Goal: Navigation & Orientation: Find specific page/section

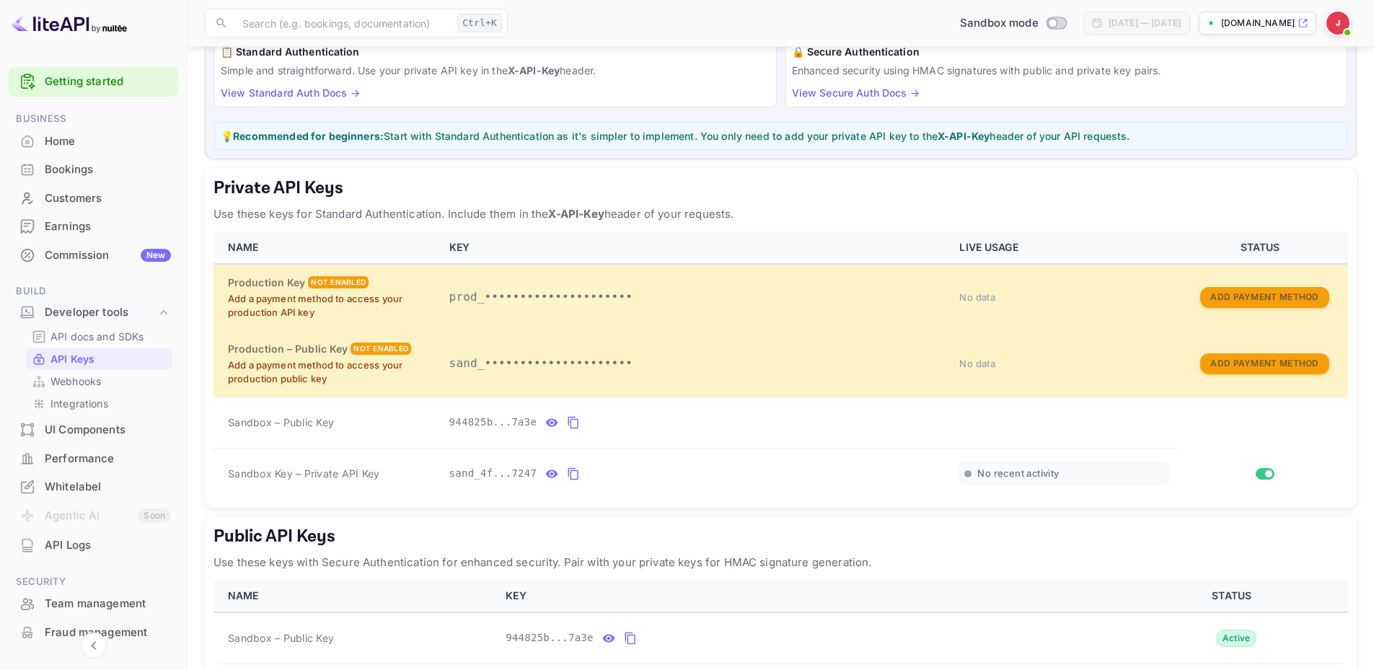
click at [55, 135] on div "Home" at bounding box center [108, 141] width 126 height 17
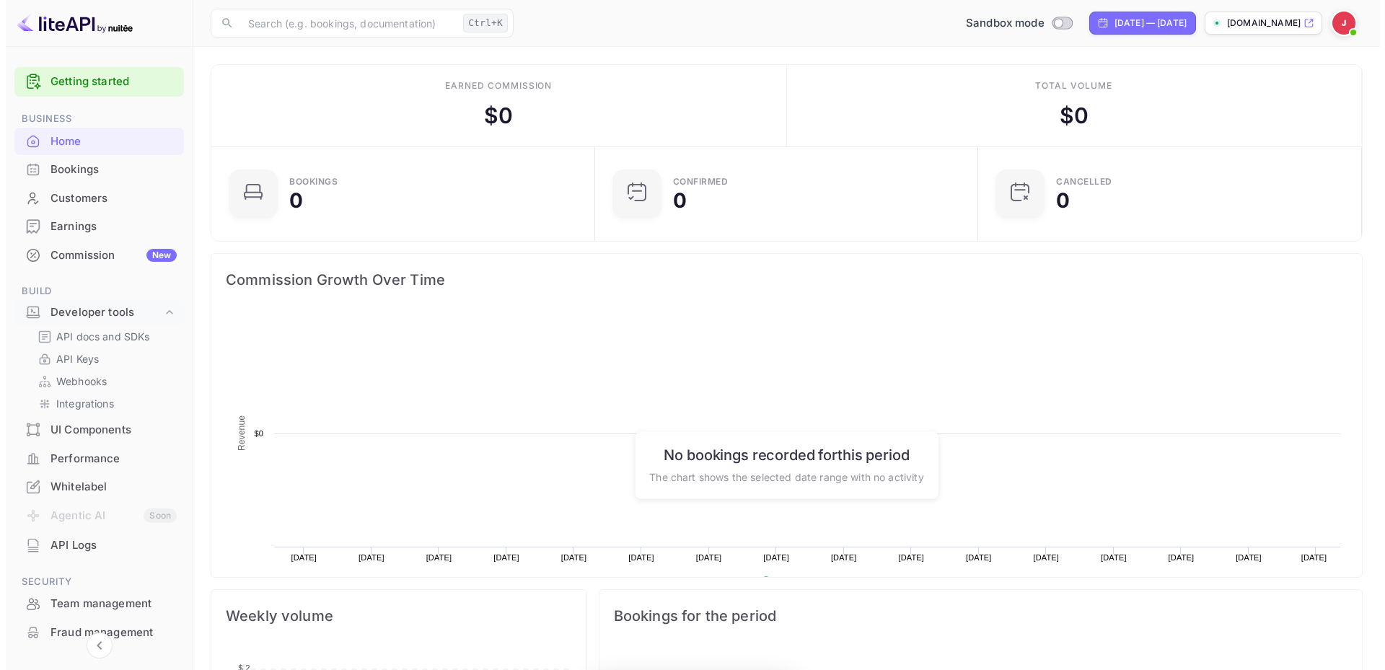
scroll to position [224, 364]
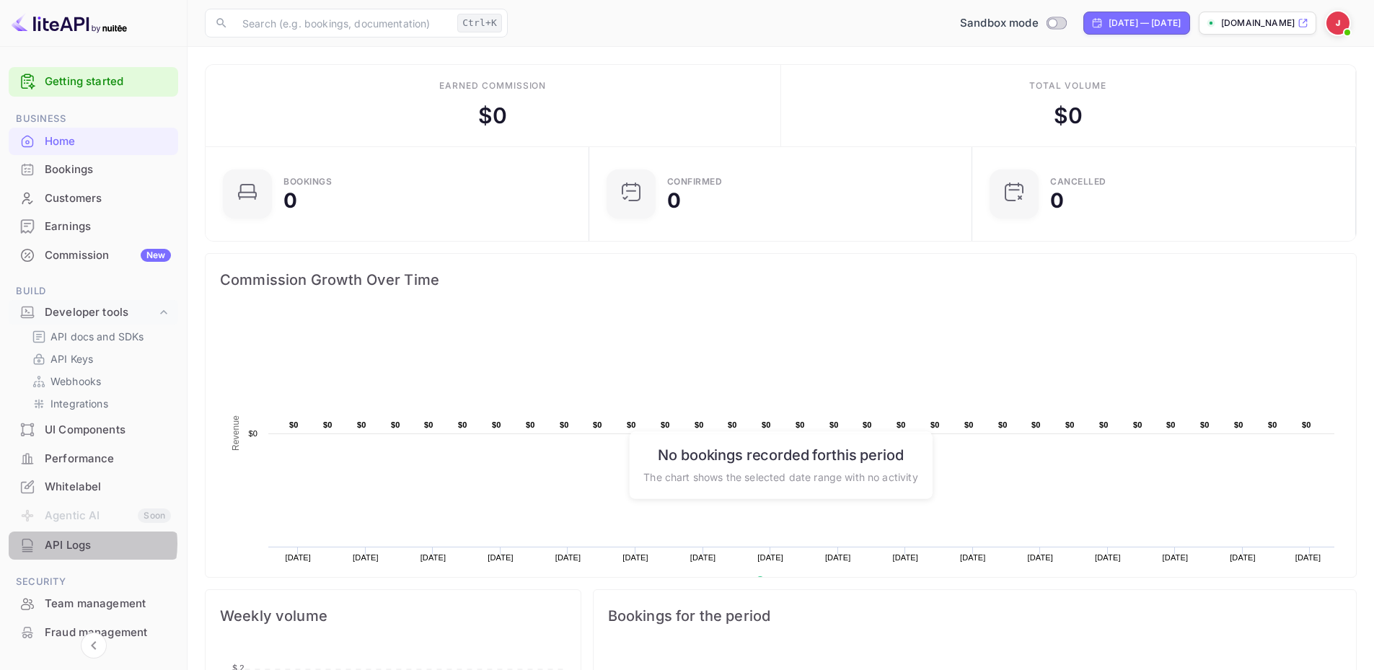
click at [79, 544] on div "API Logs" at bounding box center [108, 545] width 126 height 17
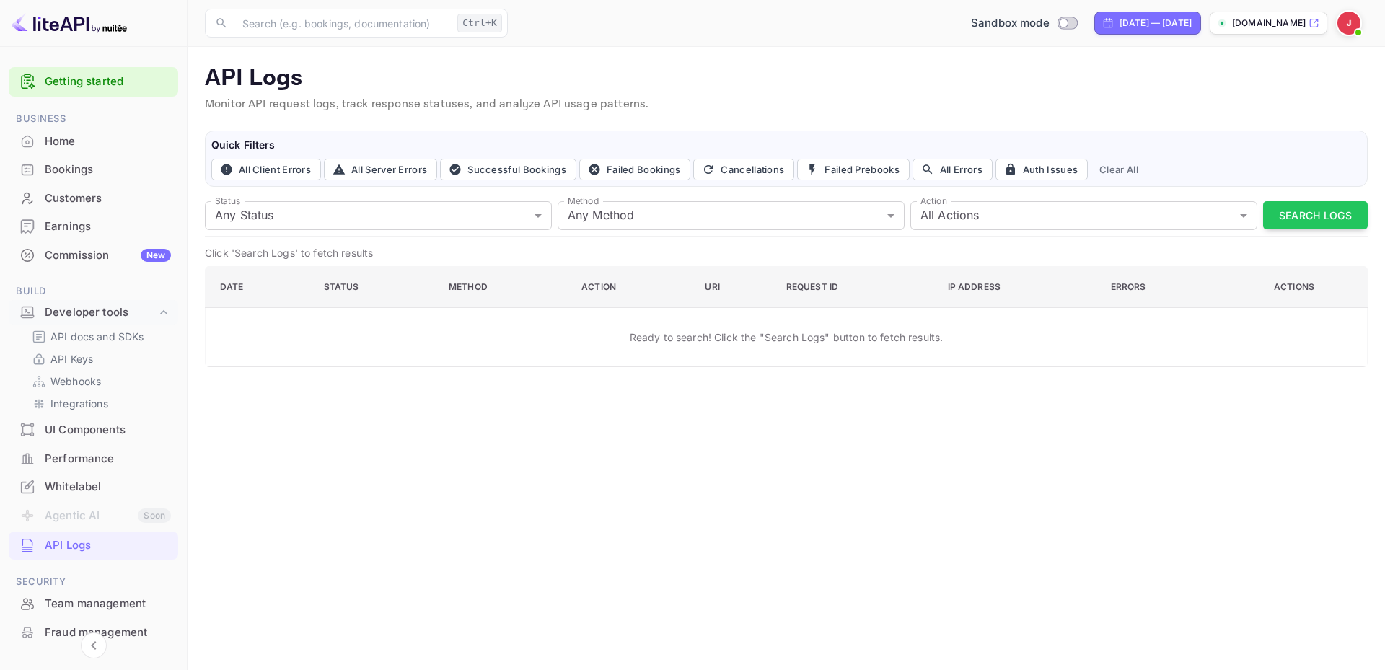
click at [1317, 23] on icon at bounding box center [1313, 23] width 11 height 10
click at [63, 351] on p "API Keys" at bounding box center [71, 358] width 43 height 15
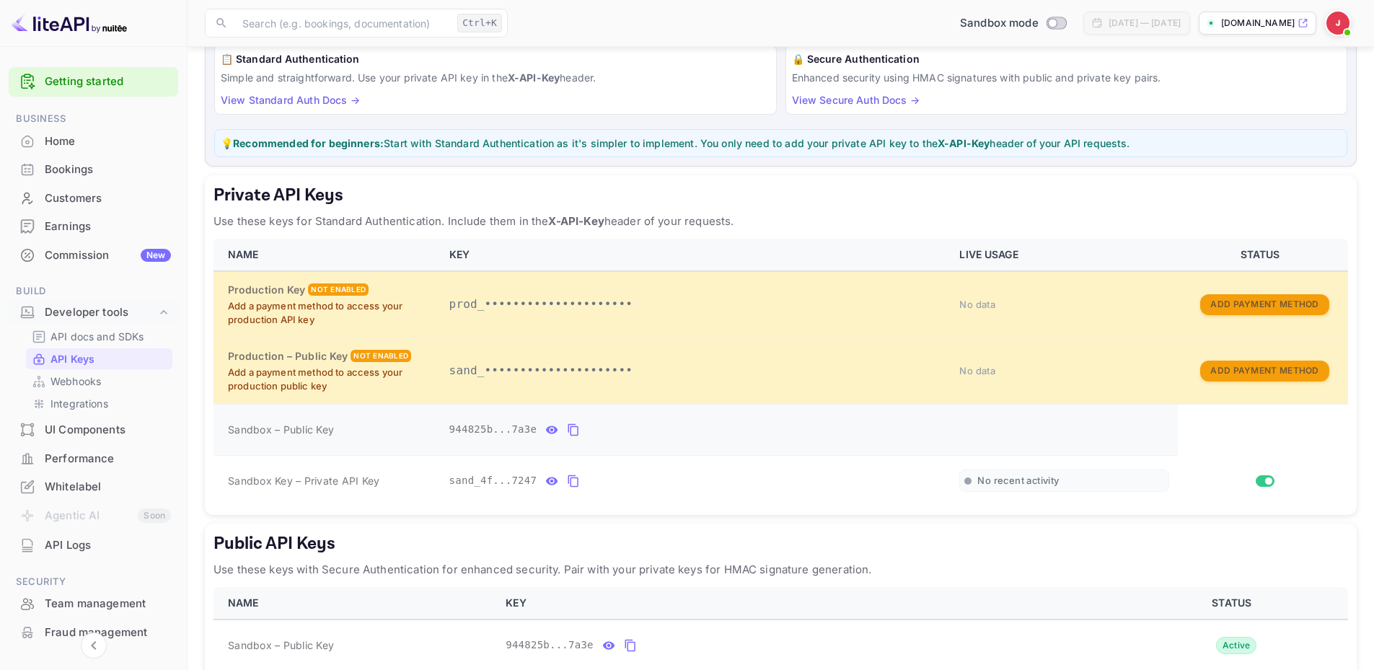
scroll to position [52, 0]
